Goal: Find specific page/section: Find specific page/section

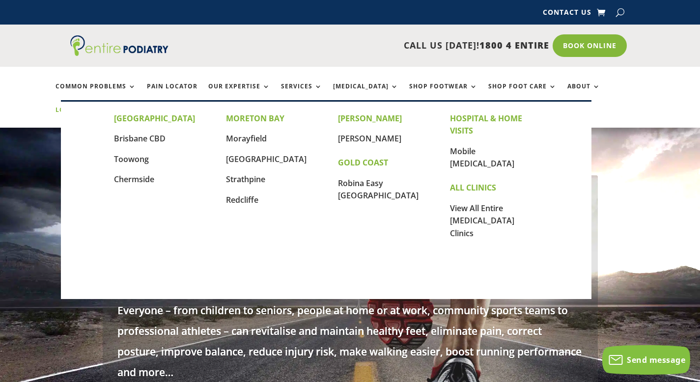
click at [105, 107] on link "Locations" at bounding box center [80, 117] width 49 height 21
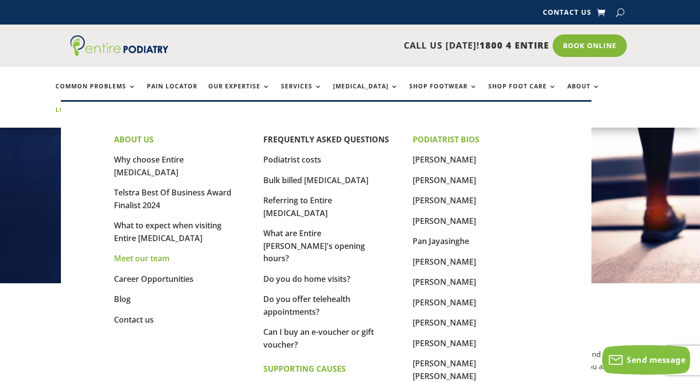
click at [149, 253] on link "Meet our team" at bounding box center [142, 258] width 56 height 11
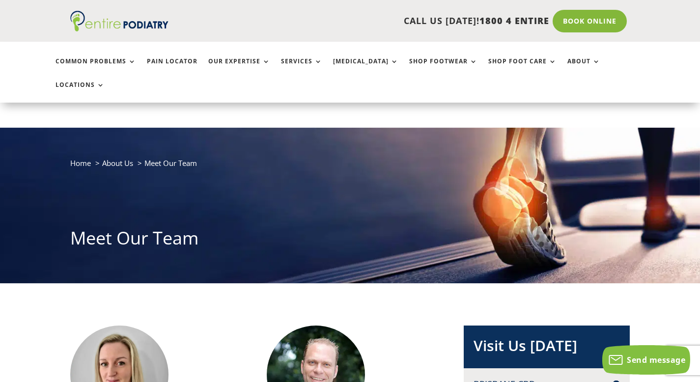
scroll to position [157, 0]
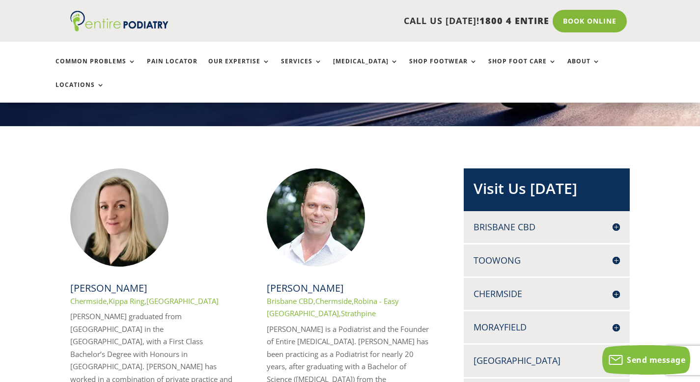
click at [620, 221] on h4 "Brisbane CBD" at bounding box center [547, 227] width 146 height 12
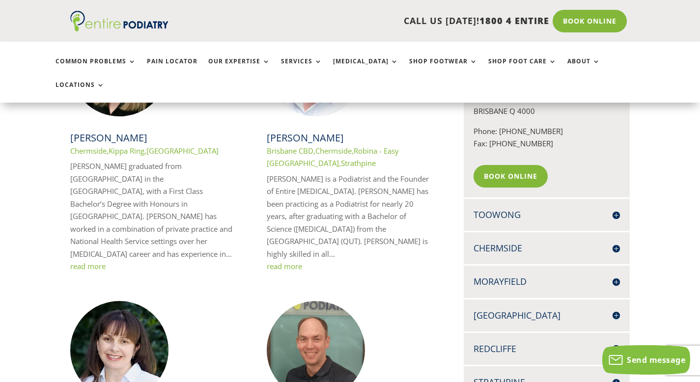
scroll to position [315, 0]
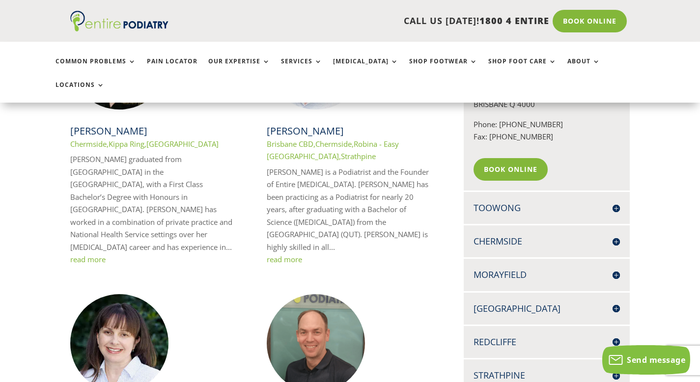
click at [615, 202] on h4 "Toowong" at bounding box center [547, 208] width 146 height 12
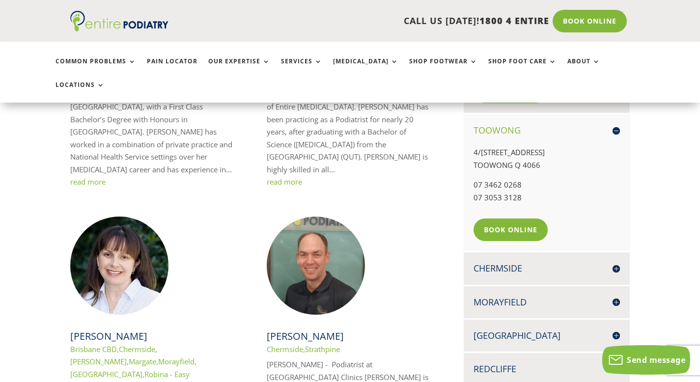
scroll to position [393, 0]
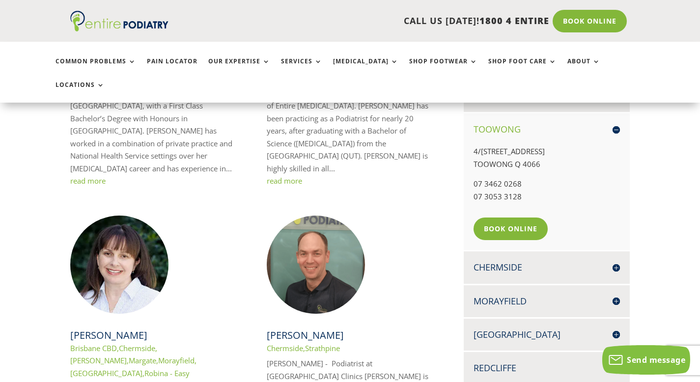
click at [617, 261] on h4 "Chermside" at bounding box center [547, 267] width 146 height 12
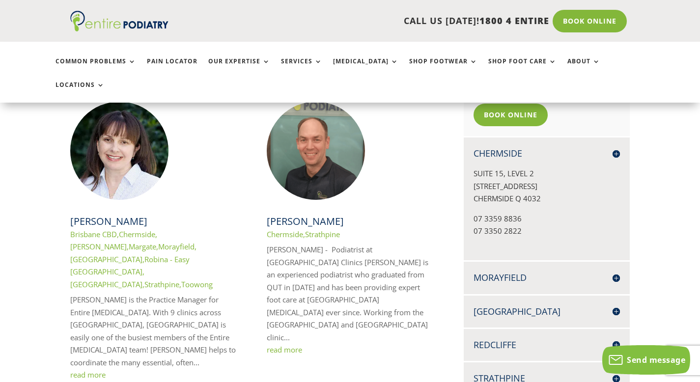
scroll to position [511, 0]
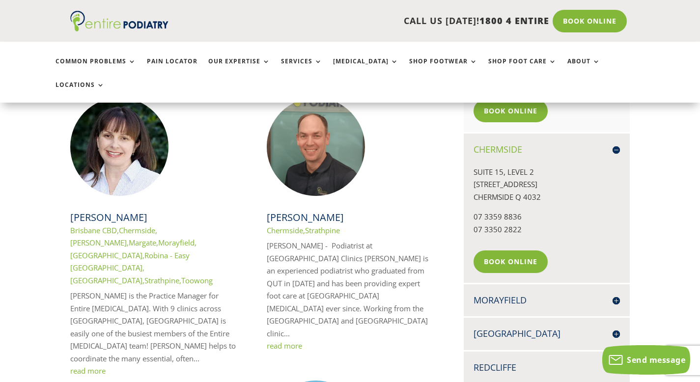
click at [617, 294] on h4 "Morayfield" at bounding box center [547, 300] width 146 height 12
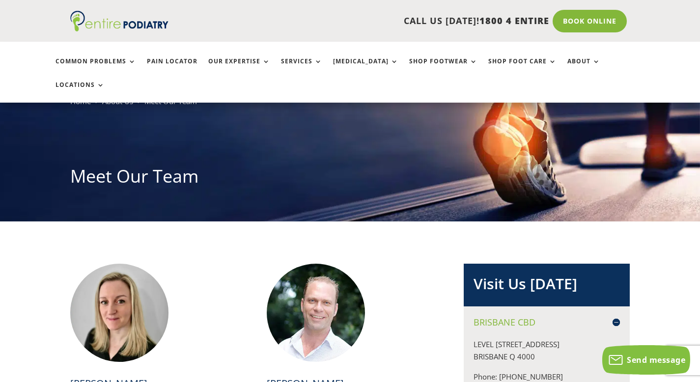
scroll to position [0, 0]
